Goal: Book appointment/travel/reservation

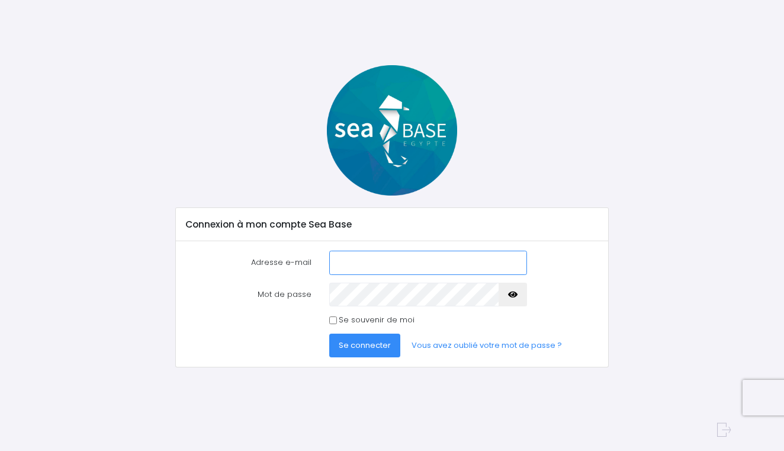
type input "cal_vin@hotmail.fr"
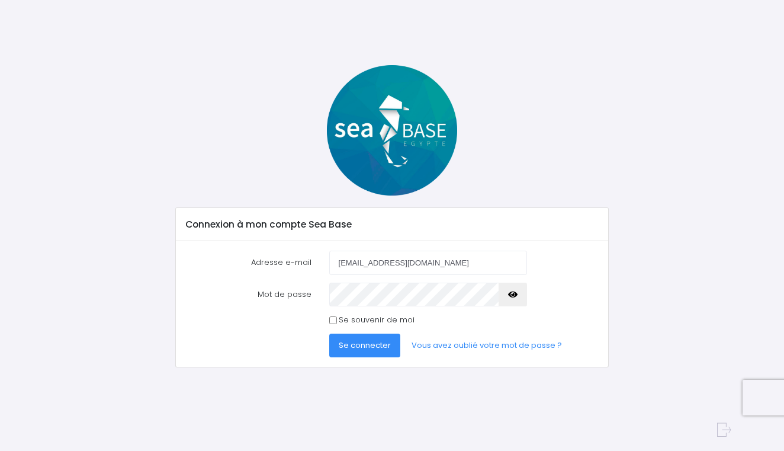
click at [358, 350] on button "Se connecter" at bounding box center [364, 345] width 71 height 24
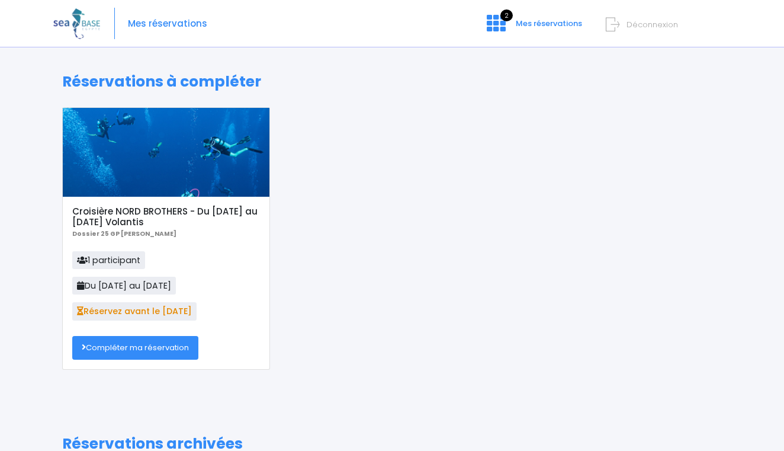
click at [173, 344] on link "Compléter ma réservation" at bounding box center [135, 348] width 126 height 24
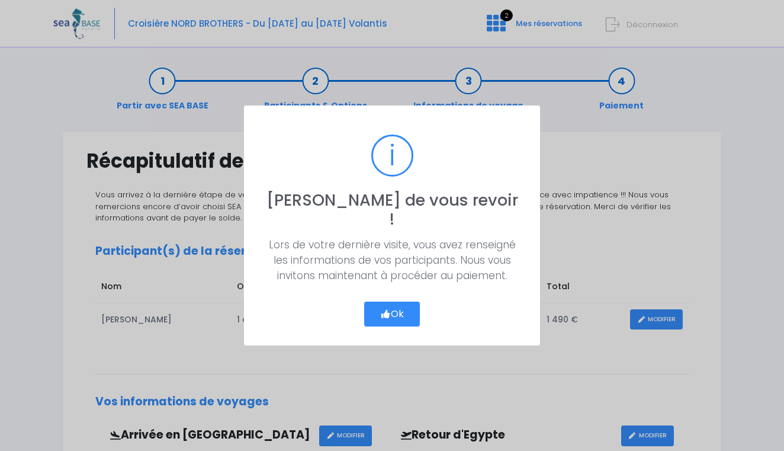
click at [391, 308] on button "Ok" at bounding box center [392, 313] width 56 height 25
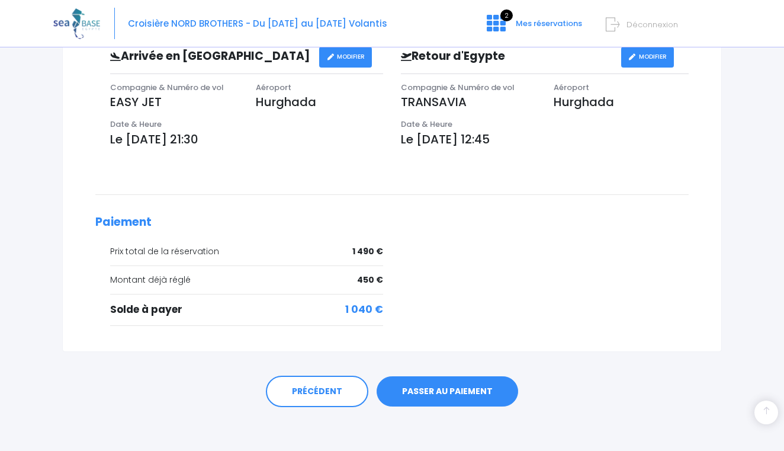
scroll to position [378, 0]
click at [450, 380] on link "PASSER AU PAIEMENT" at bounding box center [448, 392] width 142 height 31
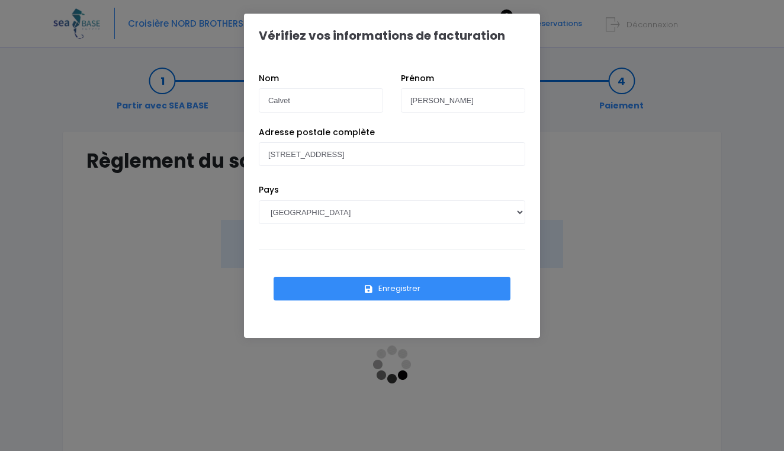
click at [403, 291] on button "Enregistrer" at bounding box center [392, 289] width 237 height 24
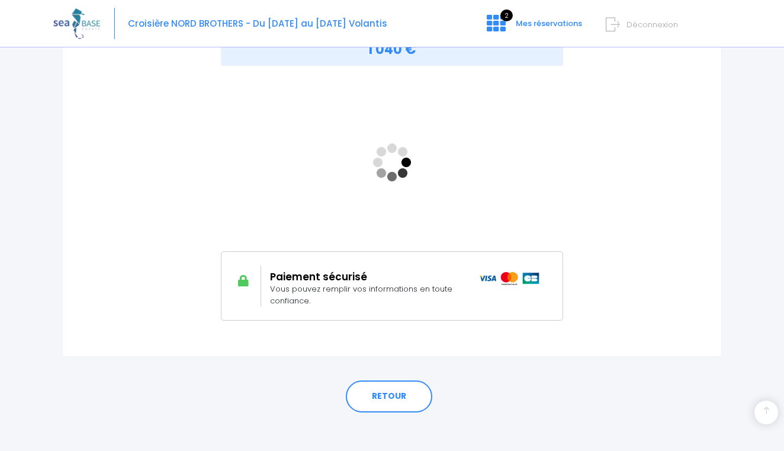
scroll to position [204, 0]
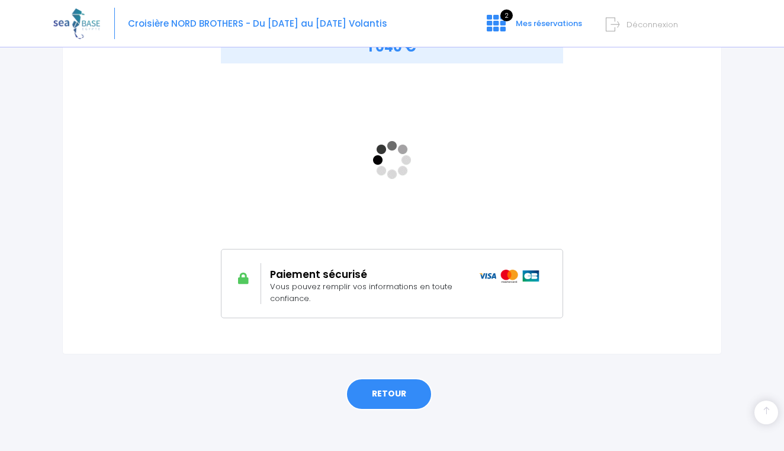
click at [399, 393] on link "RETOUR" at bounding box center [389, 394] width 86 height 32
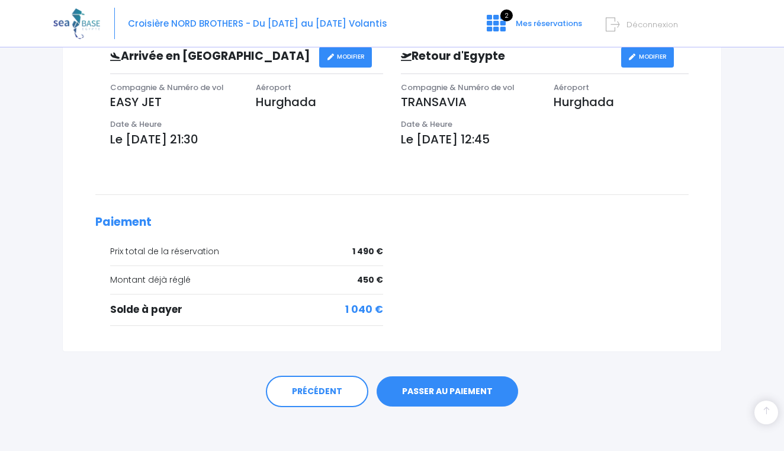
scroll to position [378, 0]
click at [486, 382] on link "PASSER AU PAIEMENT" at bounding box center [448, 392] width 142 height 31
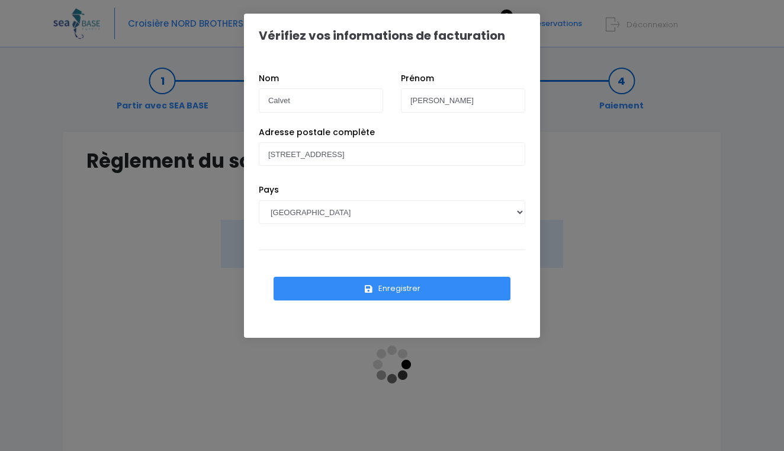
click at [422, 287] on button "Enregistrer" at bounding box center [392, 289] width 237 height 24
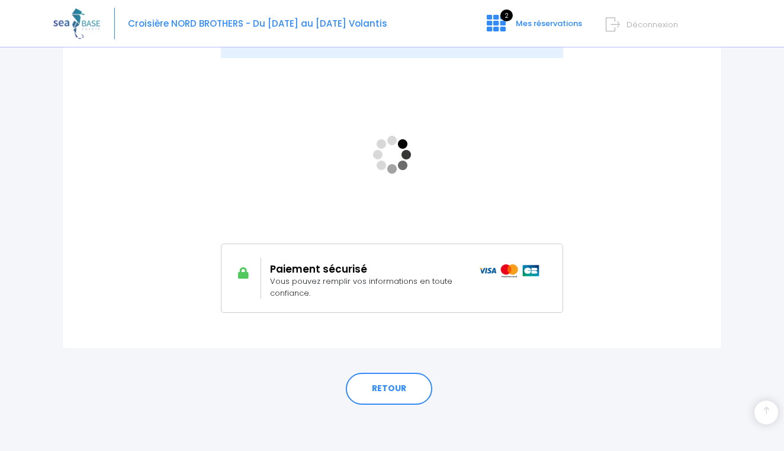
scroll to position [209, 0]
